Goal: Task Accomplishment & Management: Use online tool/utility

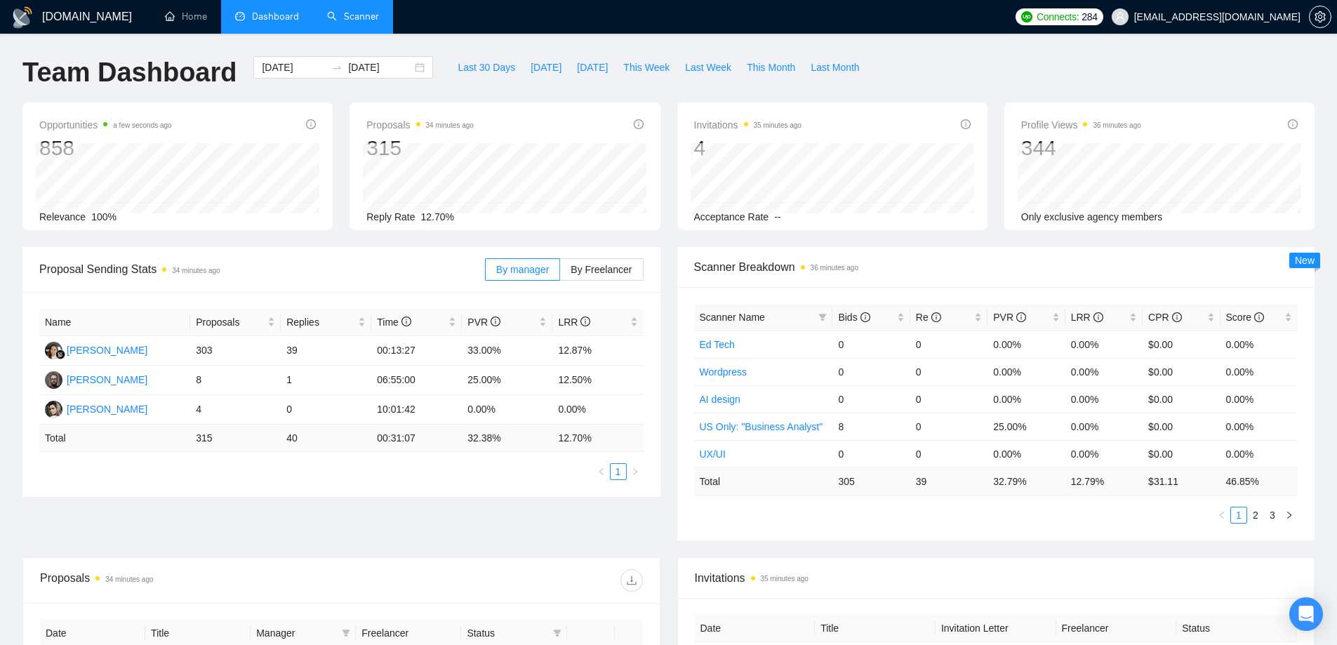
click at [365, 22] on link "Scanner" at bounding box center [353, 17] width 52 height 12
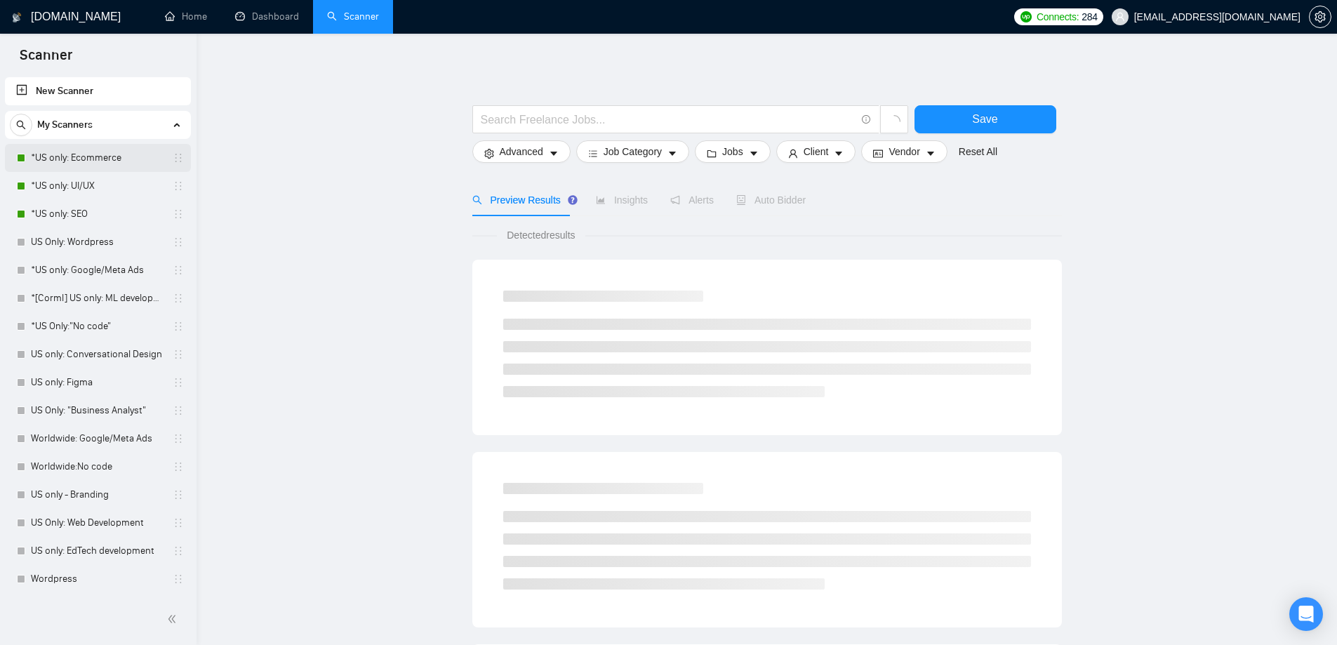
click at [100, 166] on link "*US only: Ecommerce" at bounding box center [97, 158] width 133 height 28
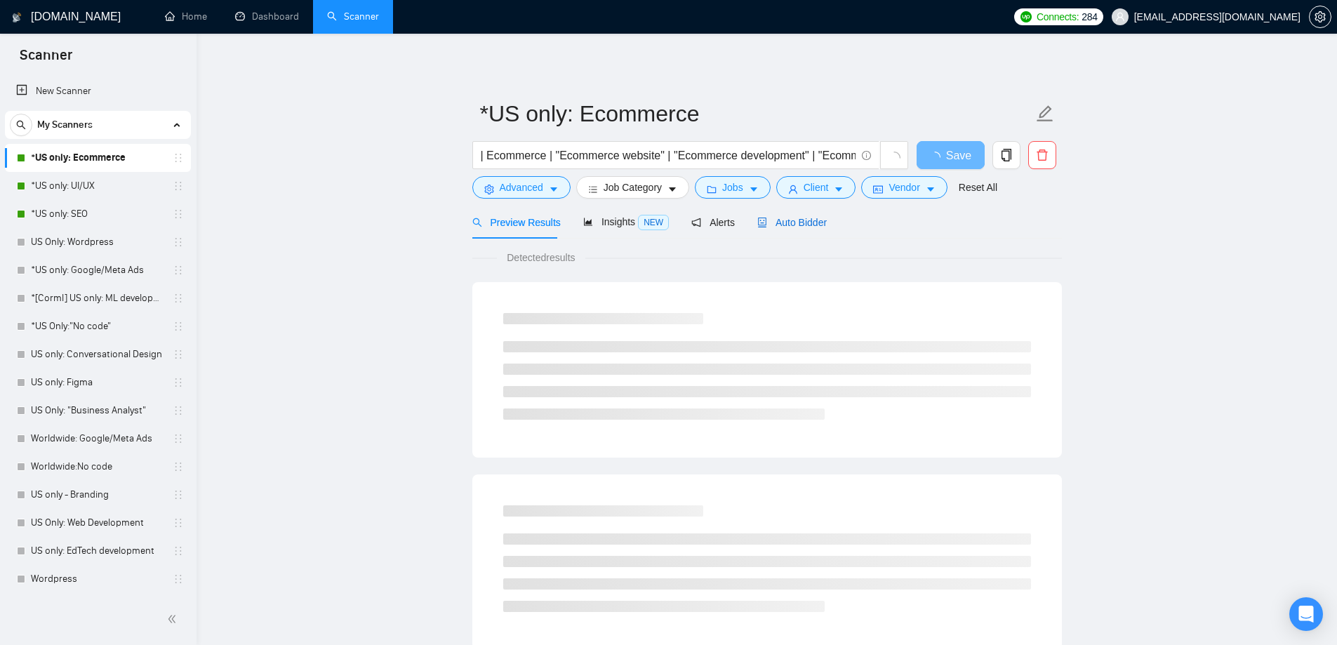
click at [776, 220] on span "Auto Bidder" at bounding box center [791, 222] width 69 height 11
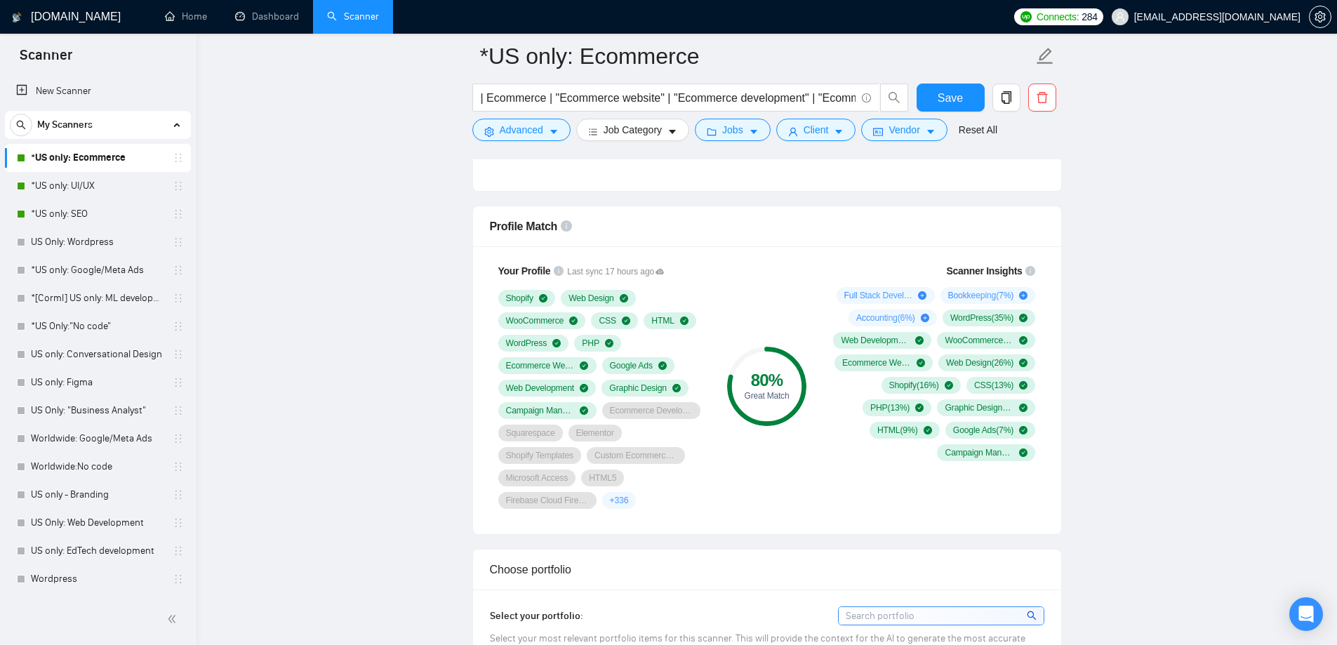
scroll to position [842, 0]
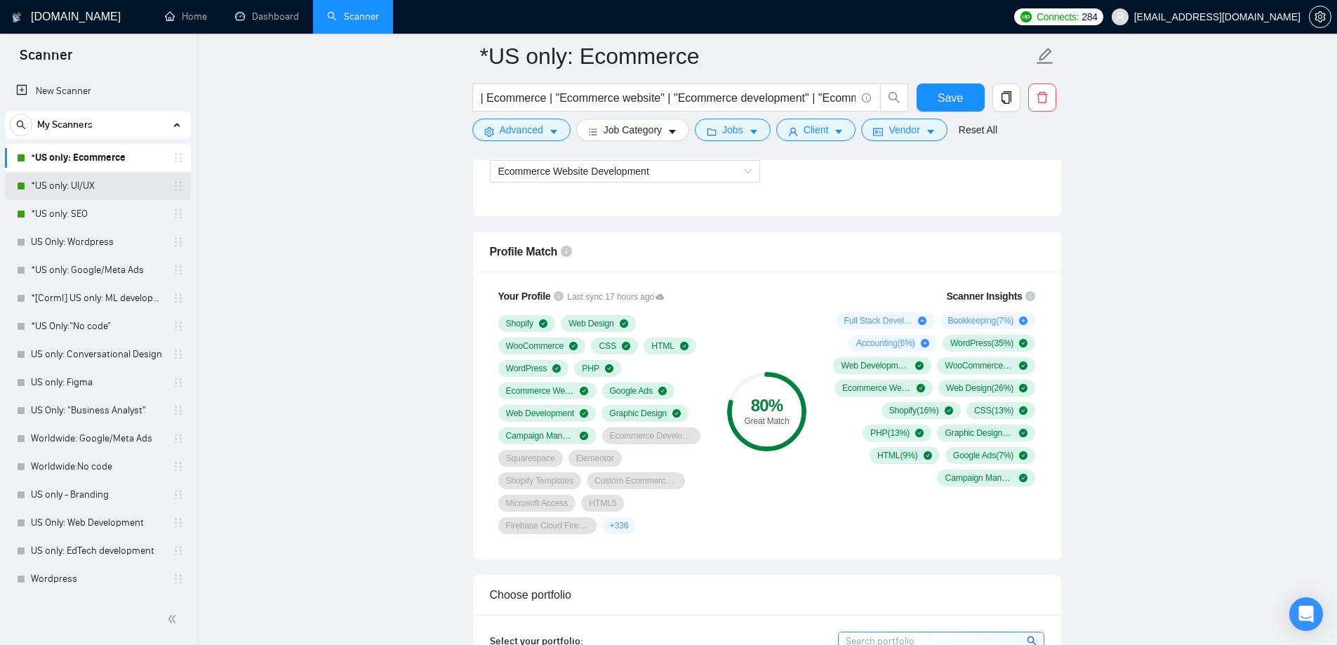
click at [92, 188] on link "*US only: UI/UX" at bounding box center [97, 186] width 133 height 28
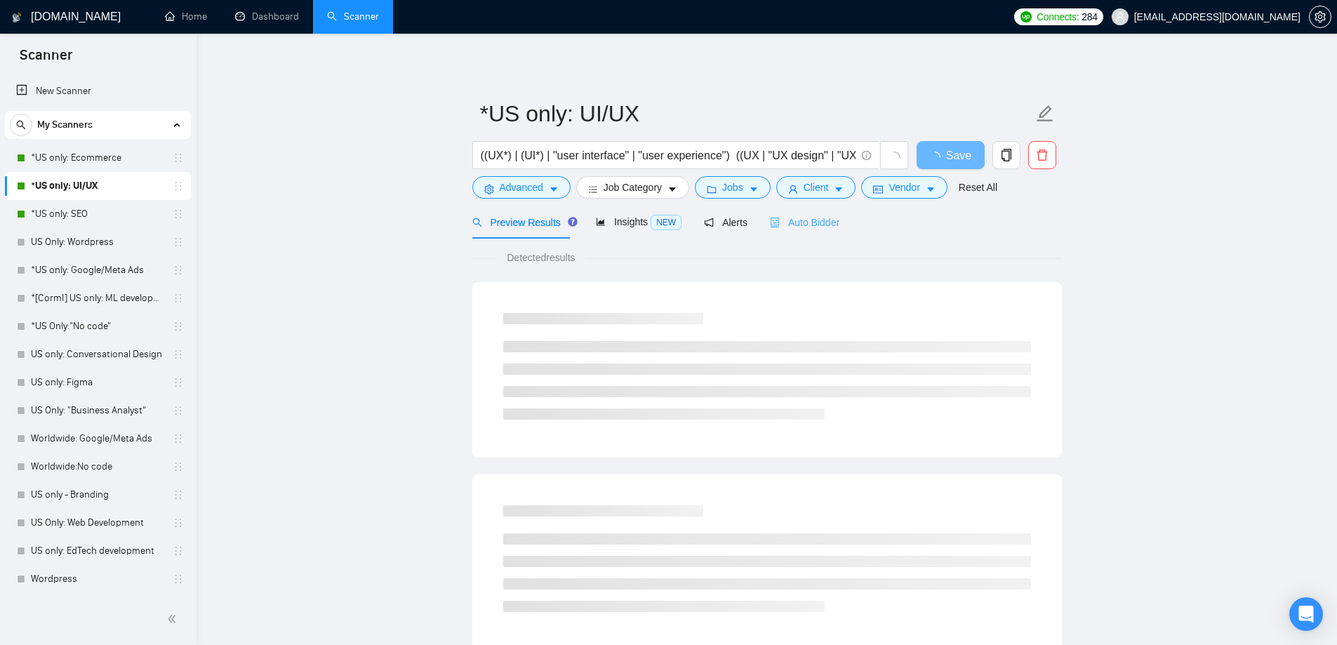
click at [833, 232] on div "Auto Bidder" at bounding box center [804, 222] width 69 height 33
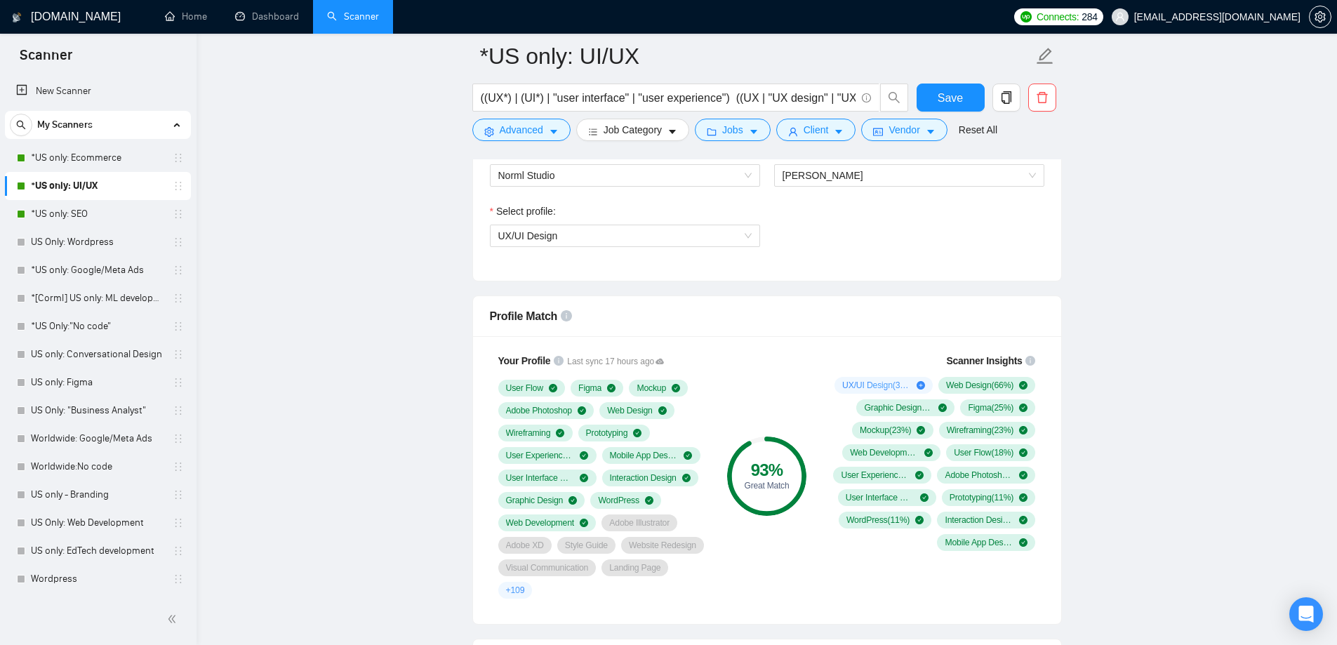
scroll to position [1053, 0]
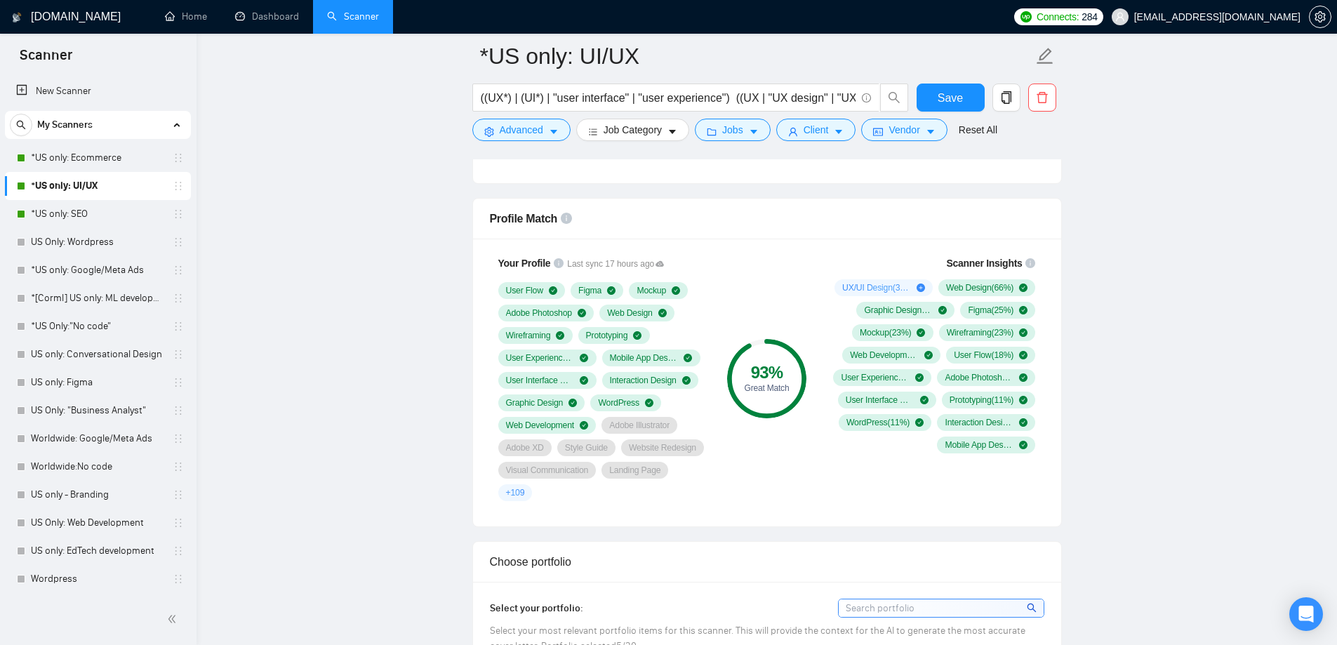
click at [66, 218] on link "*US only: SEO" at bounding box center [97, 214] width 133 height 28
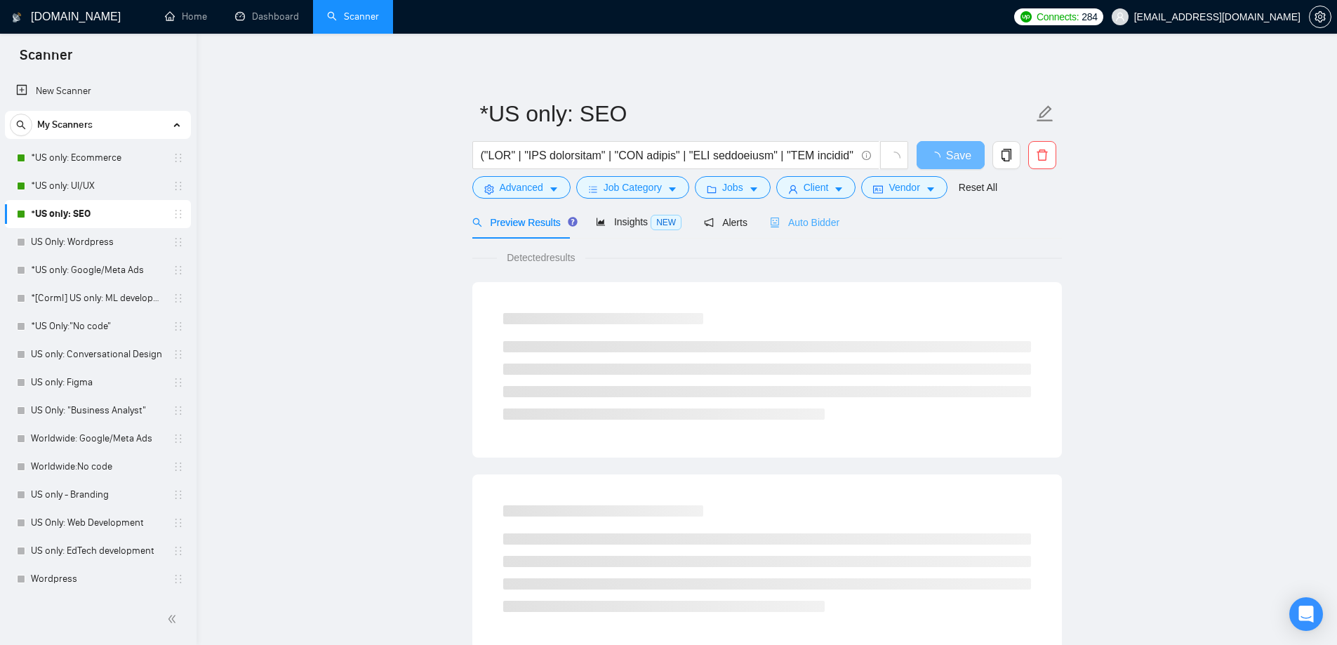
click at [795, 233] on div "Auto Bidder" at bounding box center [804, 222] width 69 height 33
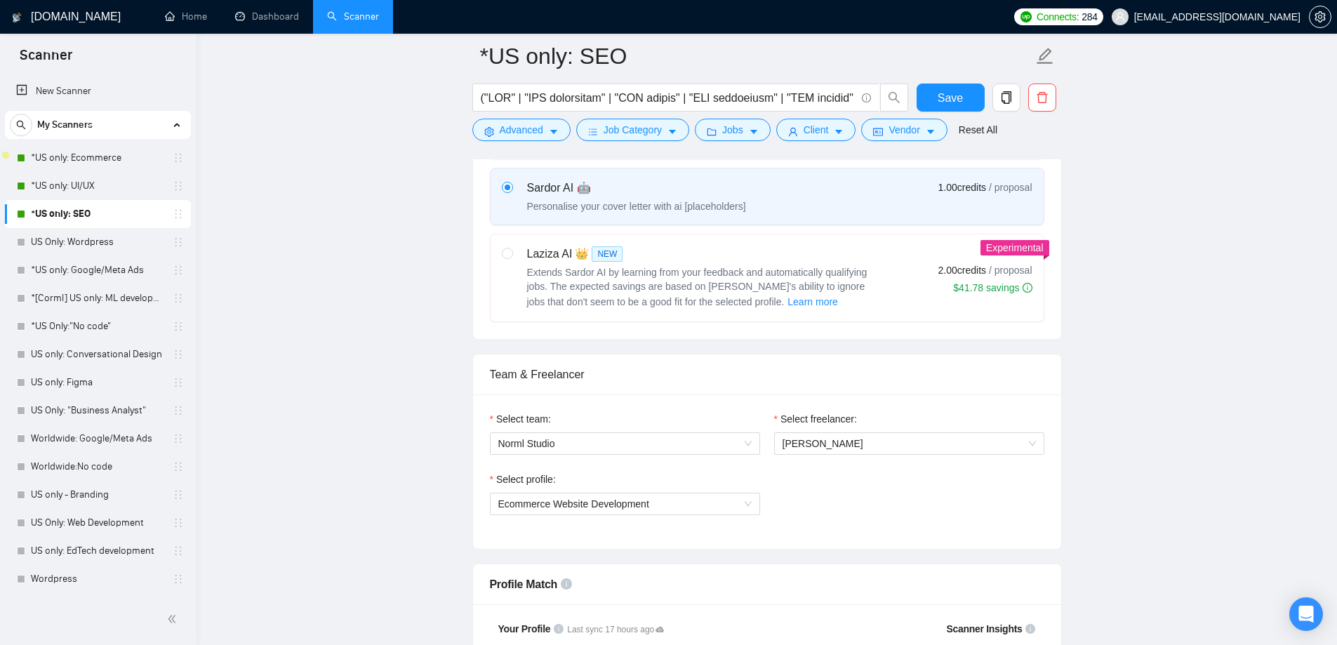
scroll to position [772, 0]
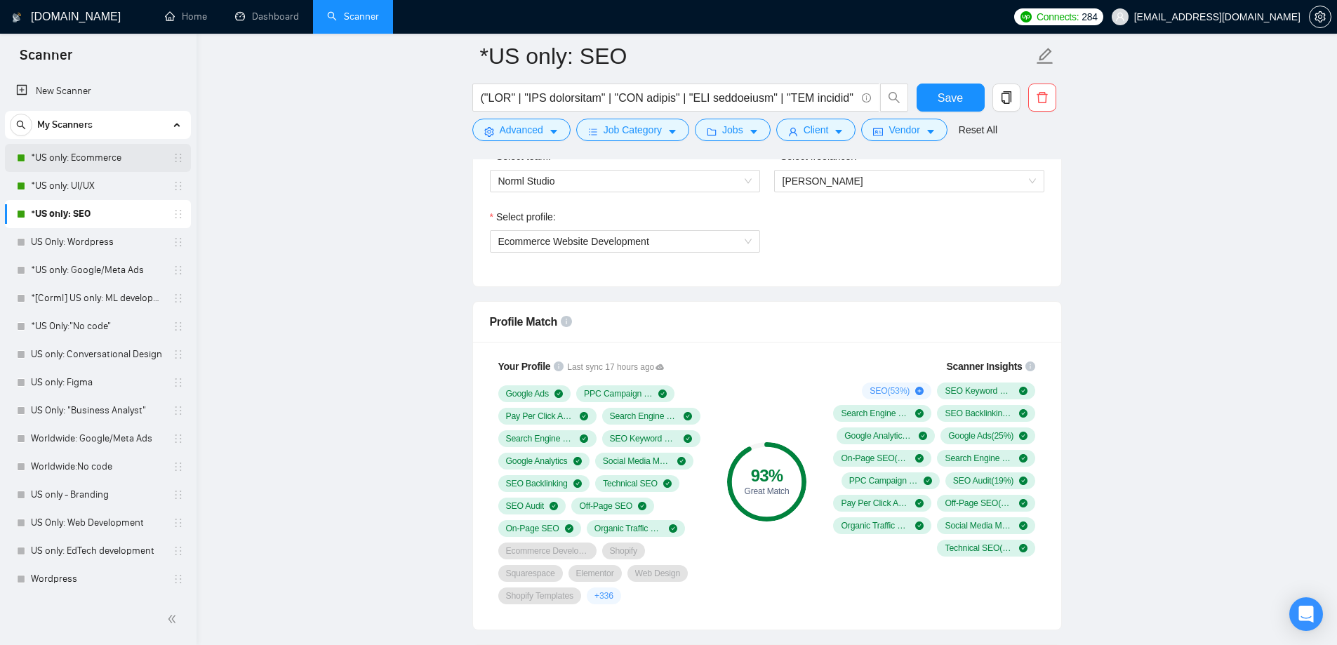
click at [121, 160] on link "*US only: Ecommerce" at bounding box center [97, 158] width 133 height 28
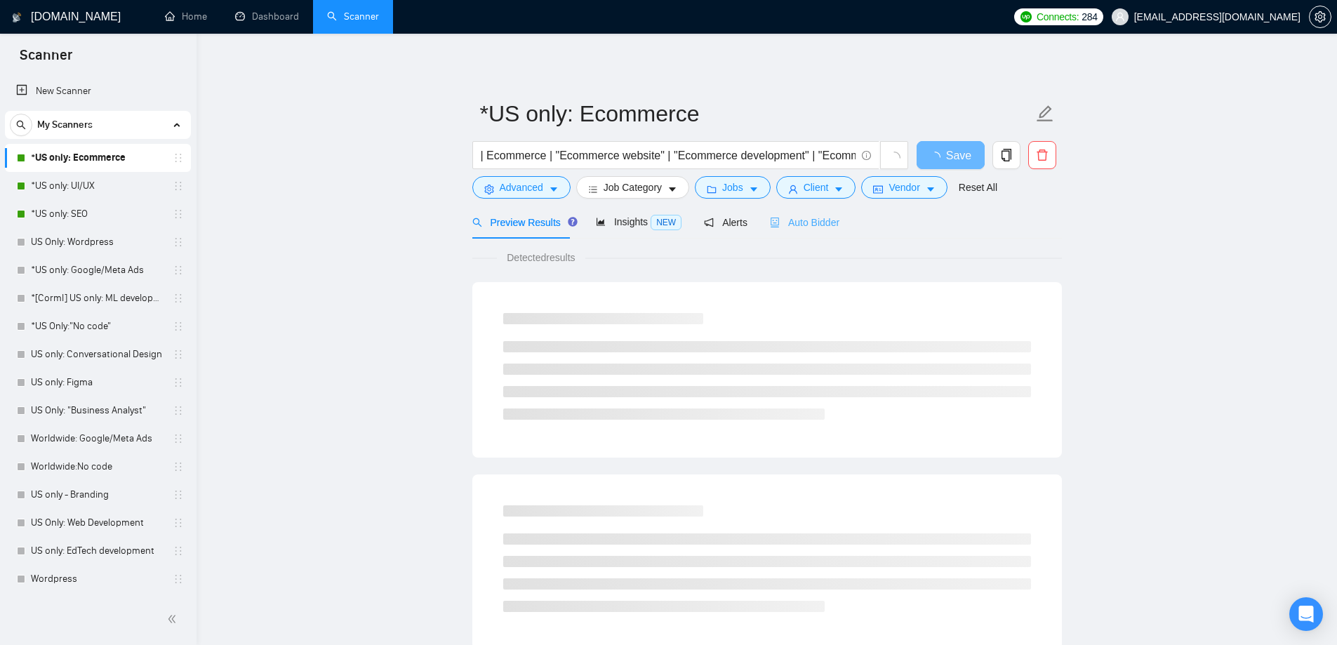
click at [788, 213] on div "Auto Bidder" at bounding box center [804, 222] width 69 height 33
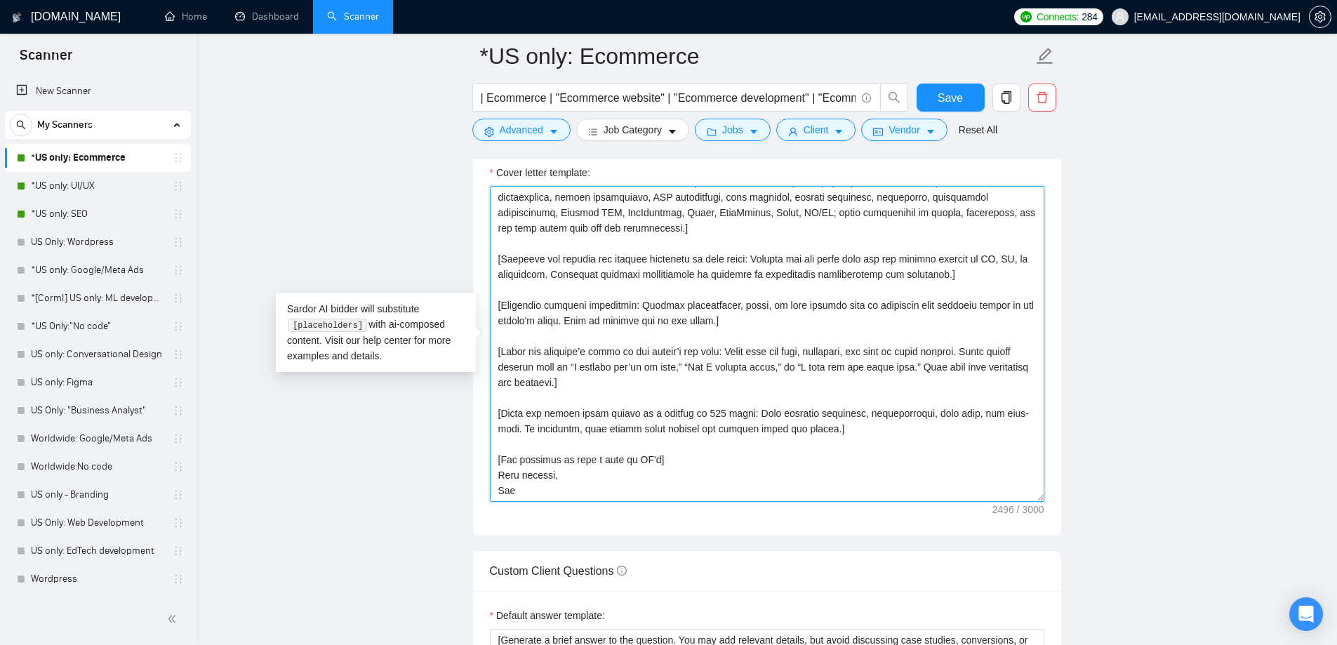
scroll to position [1615, 0]
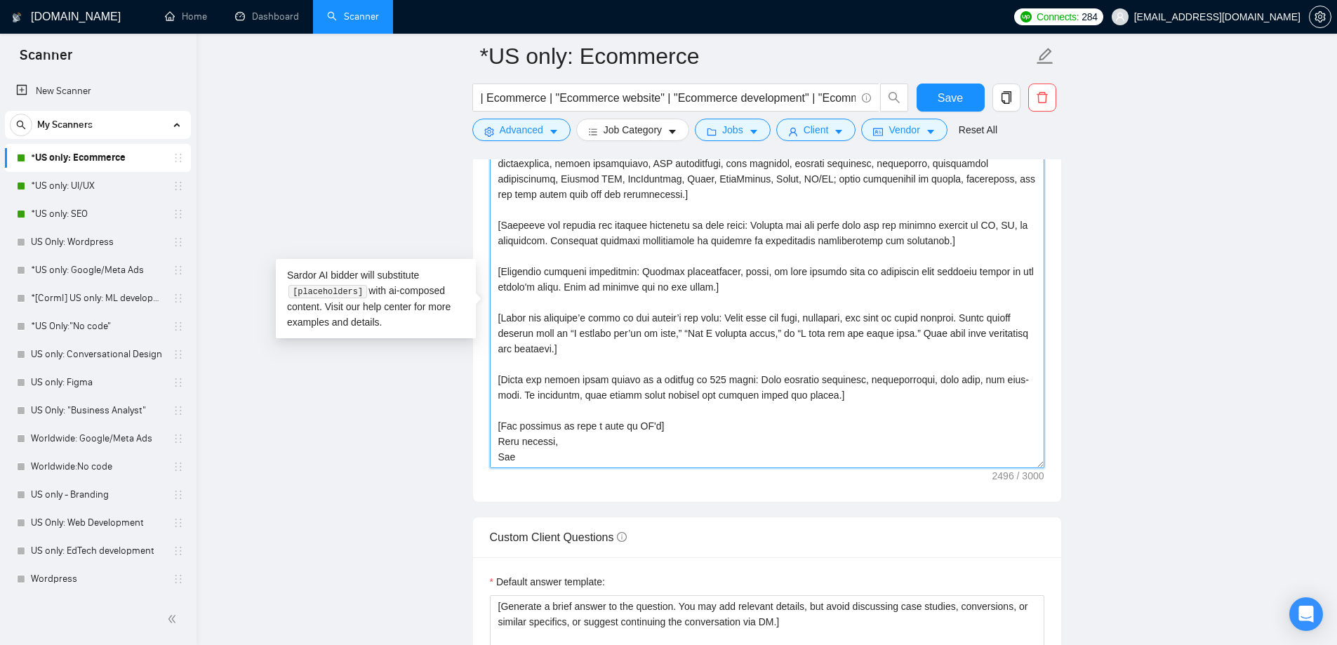
drag, startPoint x: 494, startPoint y: 230, endPoint x: 688, endPoint y: 484, distance: 320.0
click at [688, 484] on div "Cover letter template:" at bounding box center [767, 308] width 588 height 388
click at [85, 209] on link "*US only: SEO" at bounding box center [97, 214] width 133 height 28
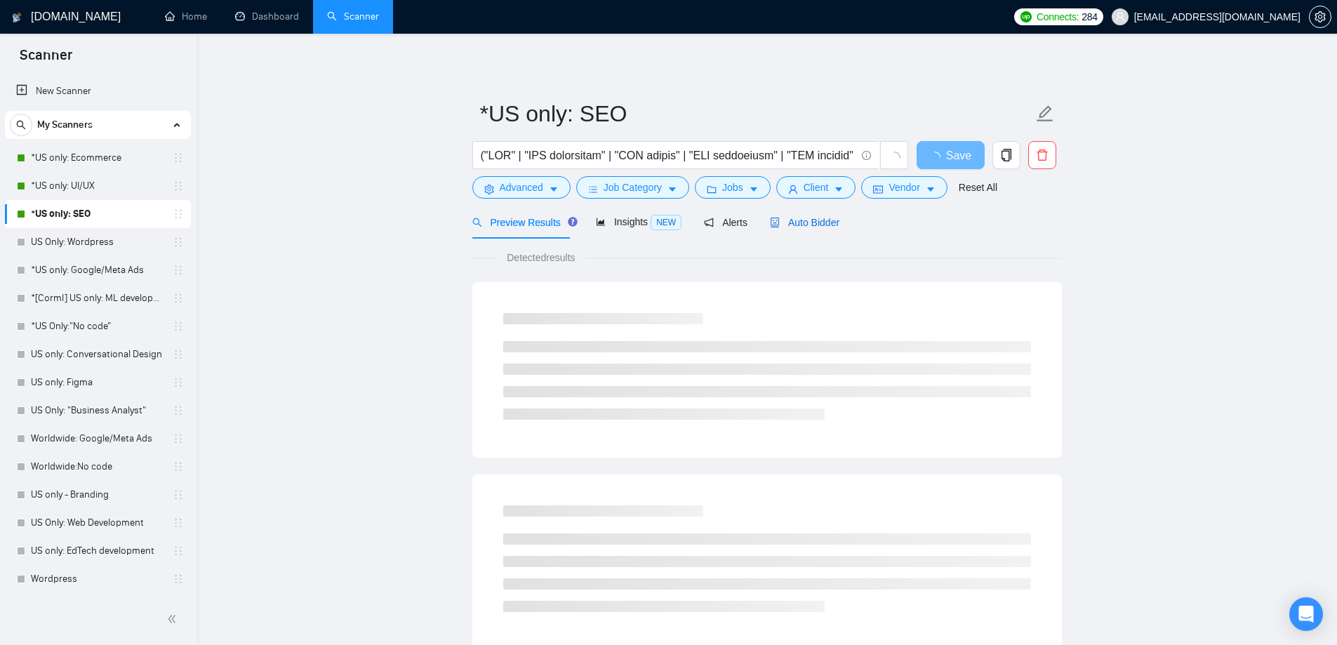
click at [819, 218] on span "Auto Bidder" at bounding box center [804, 222] width 69 height 11
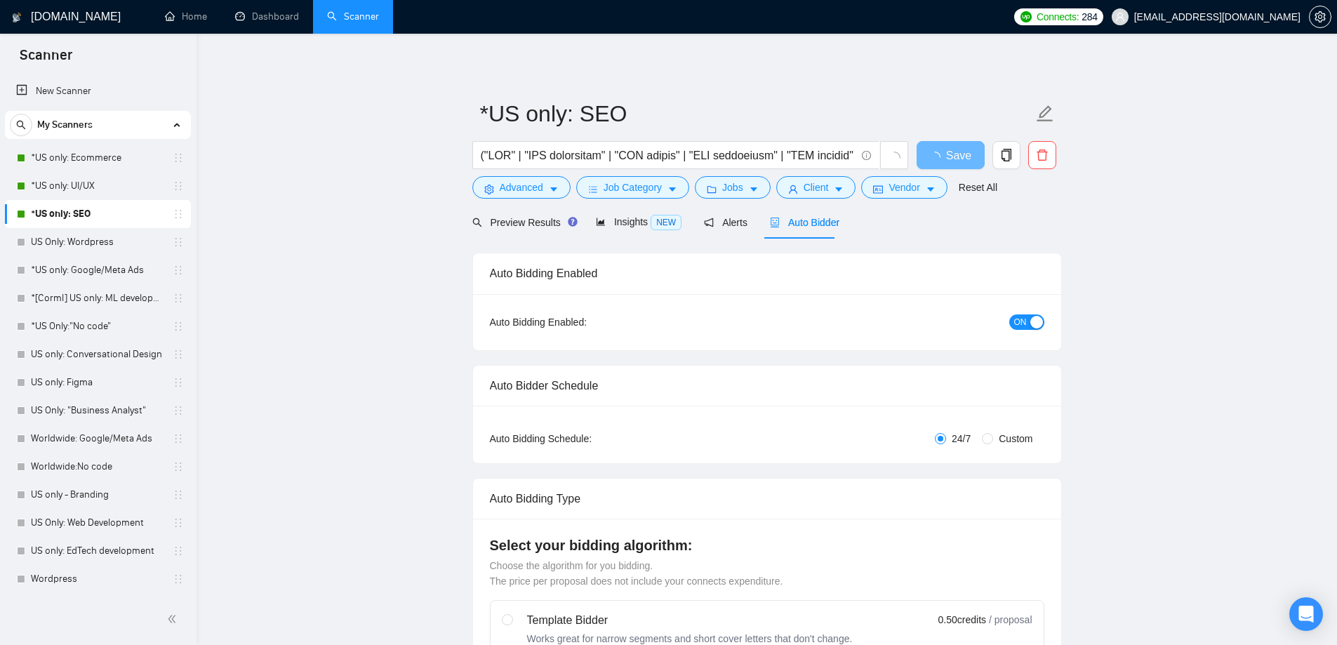
checkbox input "true"
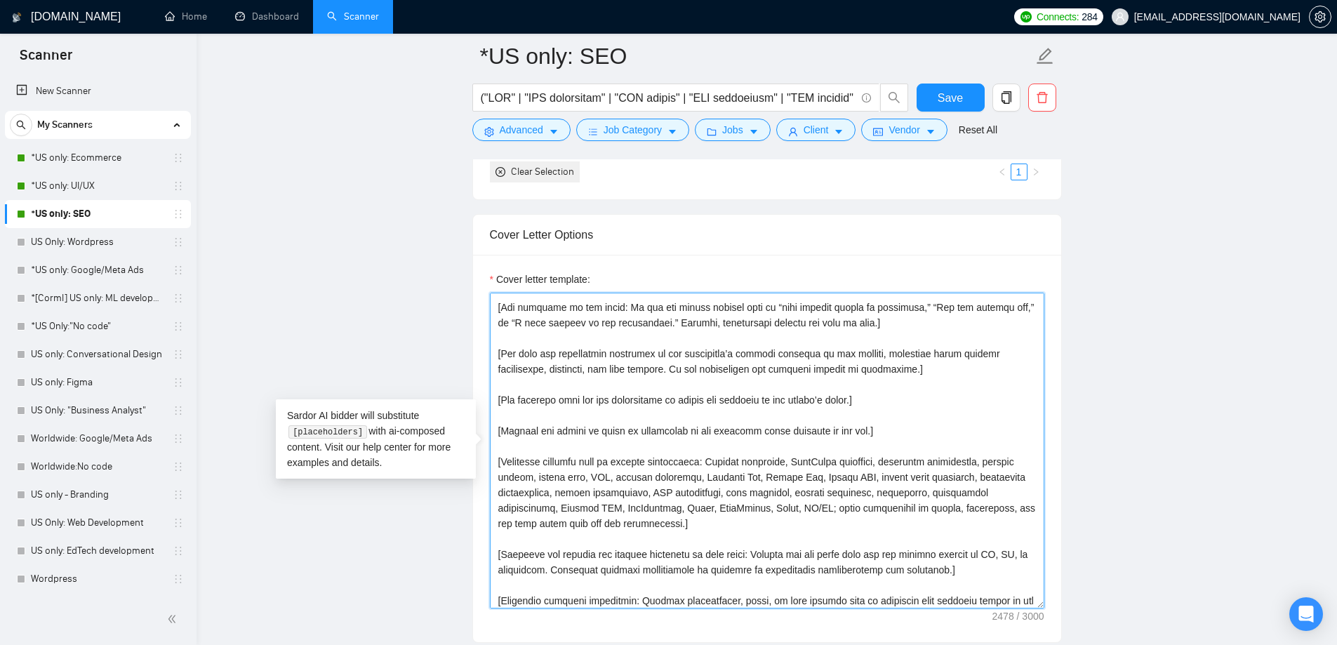
scroll to position [309, 0]
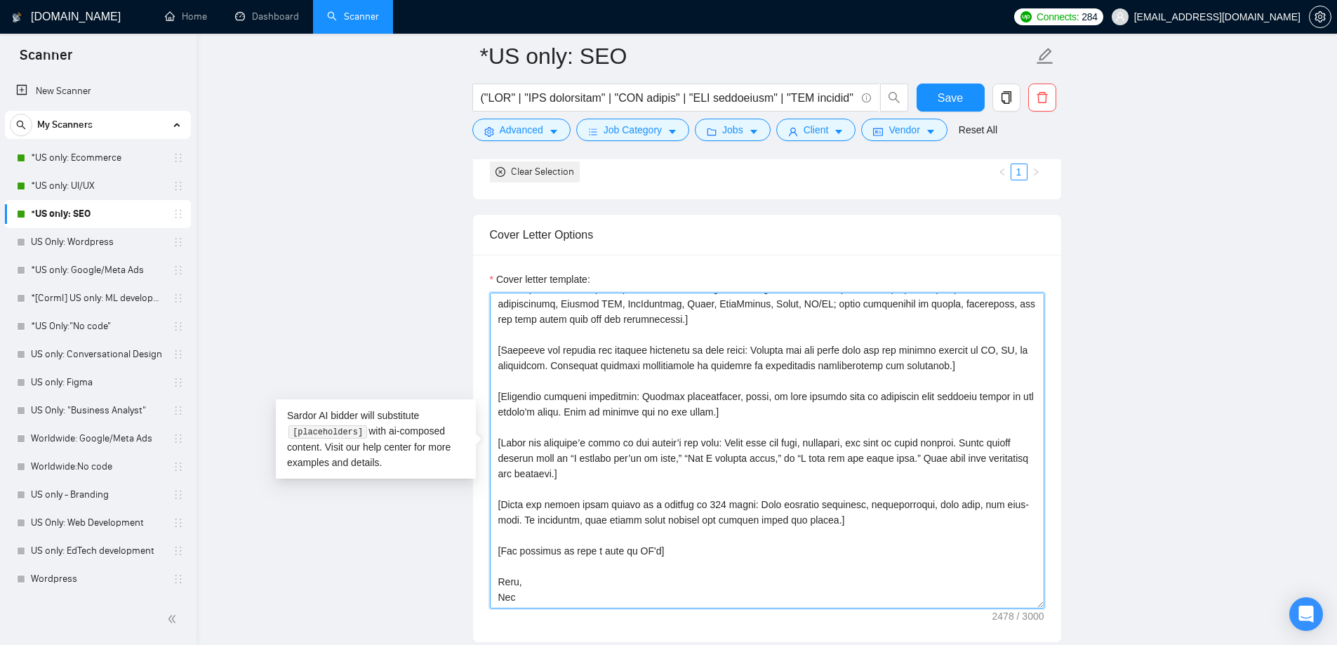
drag, startPoint x: 497, startPoint y: 300, endPoint x: 698, endPoint y: 607, distance: 366.6
click at [699, 612] on div "Cover letter template:" at bounding box center [767, 449] width 588 height 388
